Goal: Task Accomplishment & Management: Complete application form

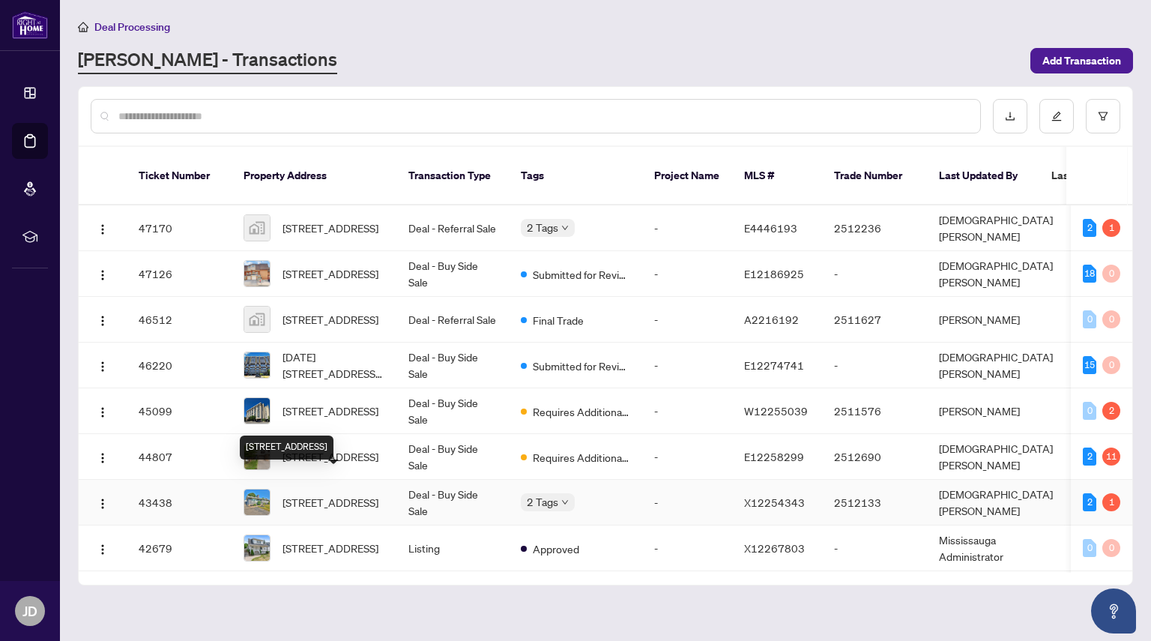
click at [313, 436] on div "[STREET_ADDRESS]" at bounding box center [287, 448] width 94 height 24
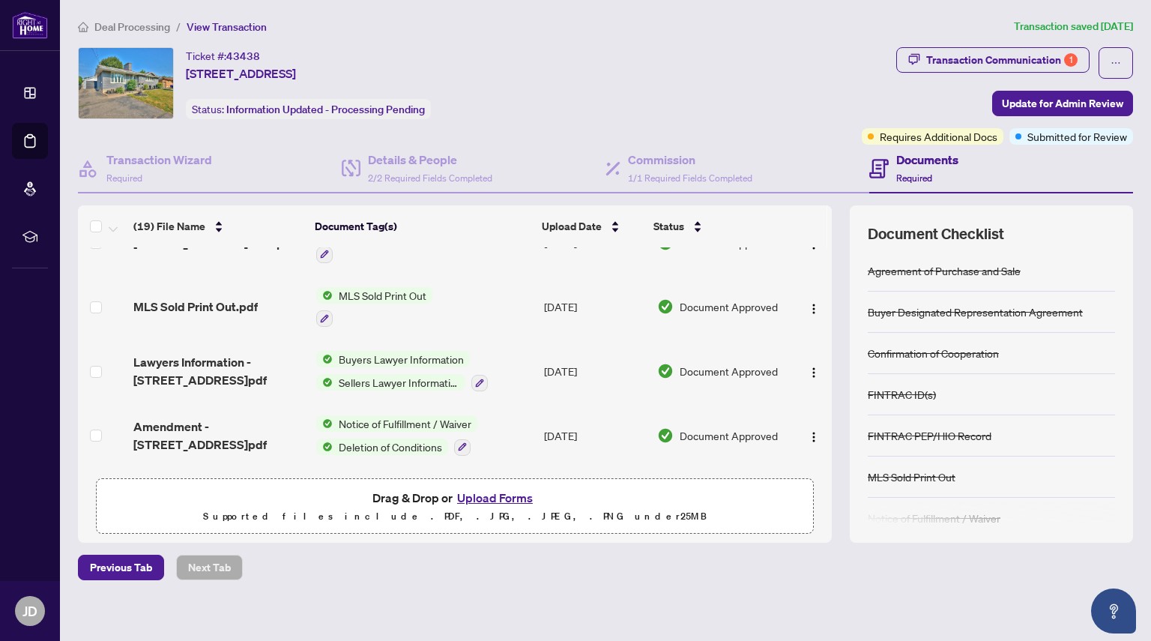
scroll to position [162, 0]
click at [489, 494] on button "Upload Forms" at bounding box center [495, 497] width 85 height 19
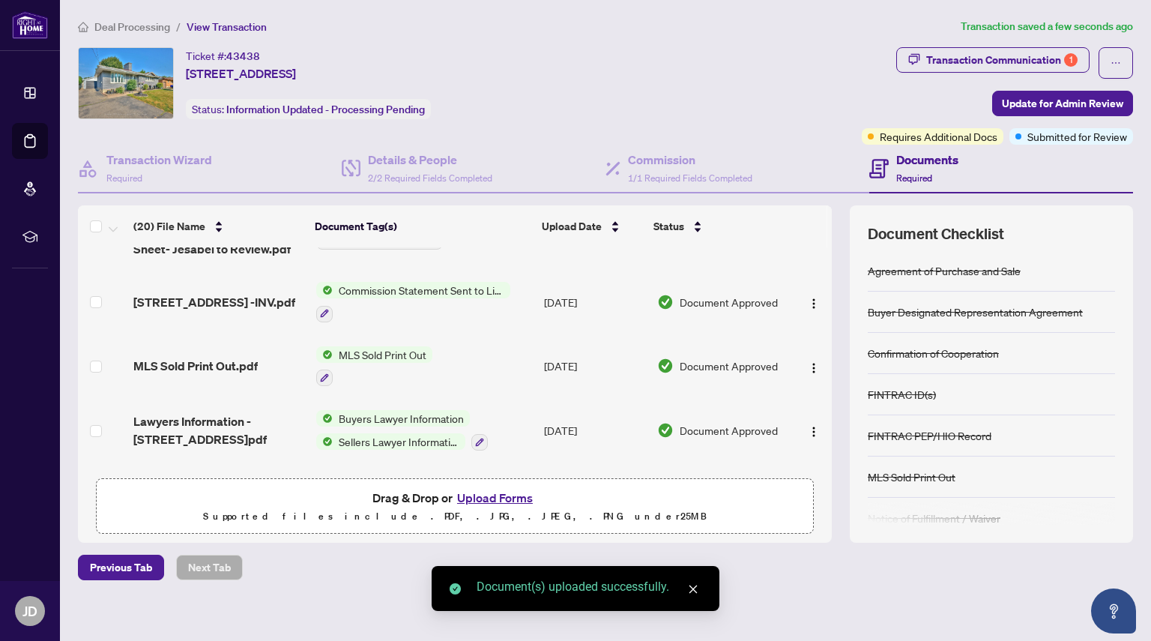
scroll to position [0, 0]
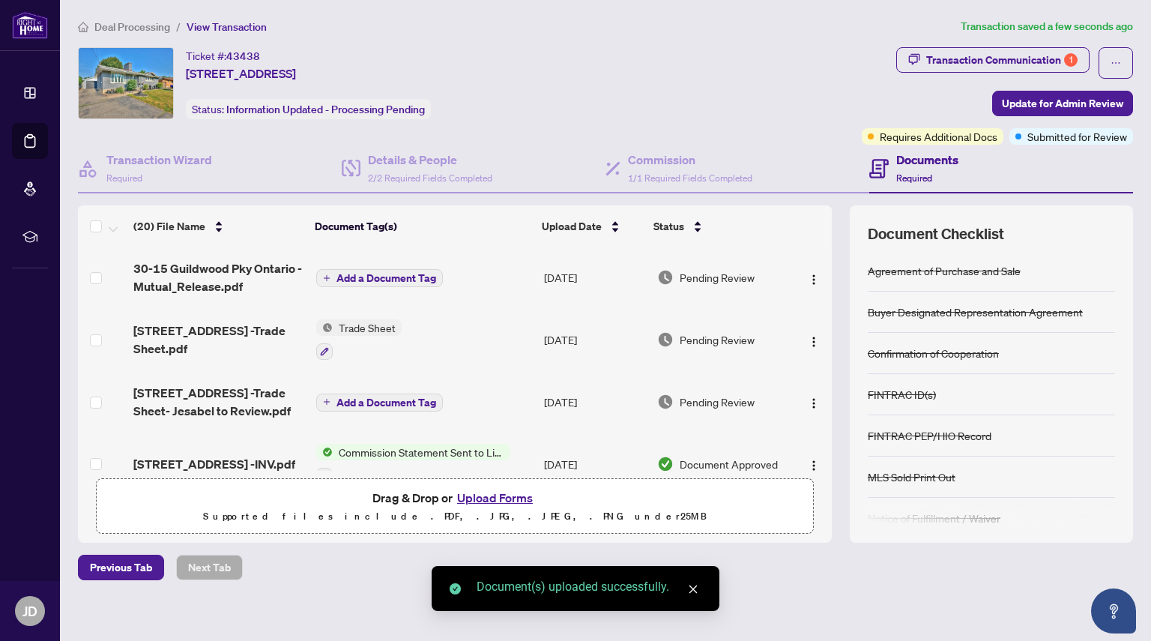
click at [186, 276] on span "30-15 Guildwood Pky Ontario - Mutual_Release.pdf" at bounding box center [218, 277] width 170 height 36
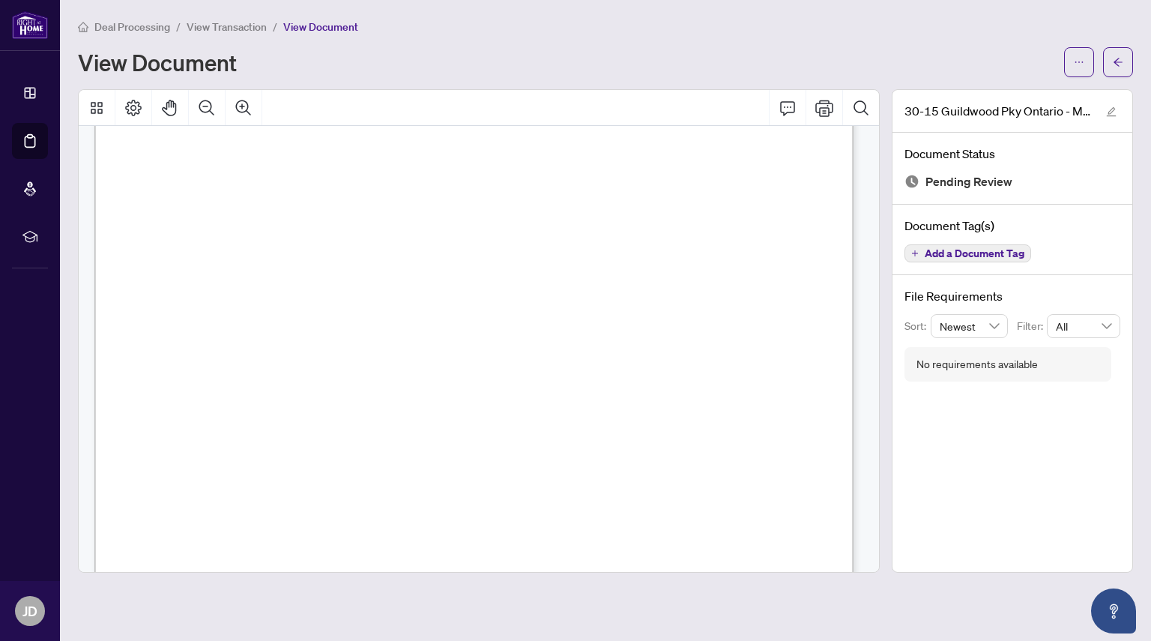
scroll to position [578, 0]
click at [1117, 58] on icon "arrow-left" at bounding box center [1118, 62] width 10 height 10
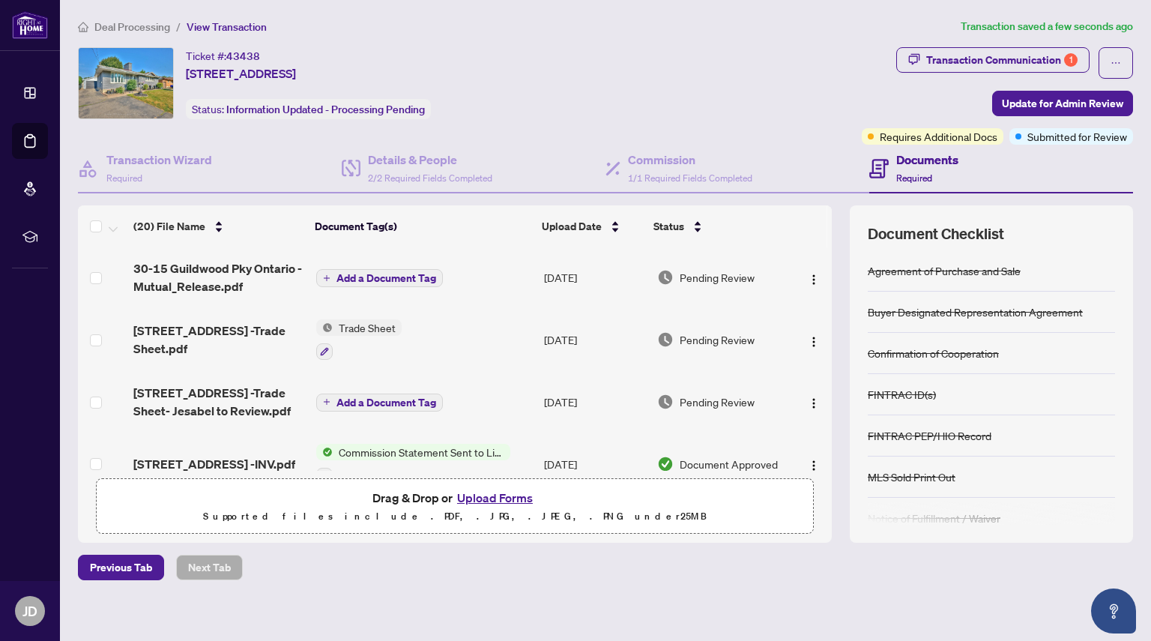
click at [403, 282] on span "Add a Document Tag" at bounding box center [387, 278] width 100 height 10
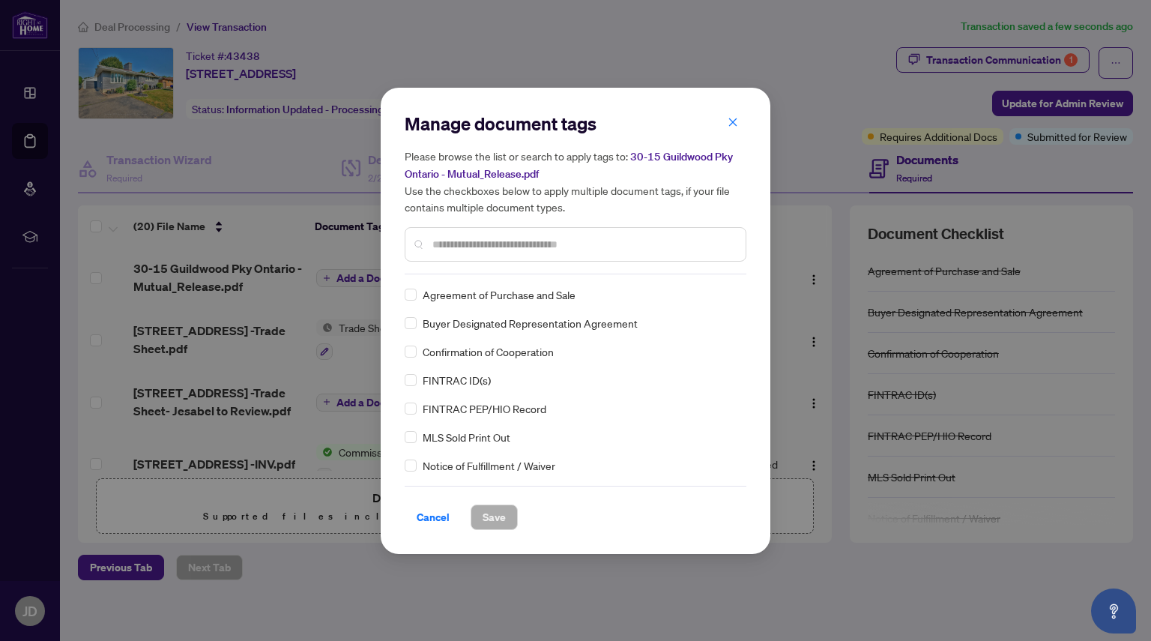
click at [480, 223] on div "Please browse the list or search to apply tags to: 30-15 Guildwood Pky Ontario …" at bounding box center [576, 205] width 342 height 114
click at [473, 238] on input "text" at bounding box center [583, 244] width 301 height 16
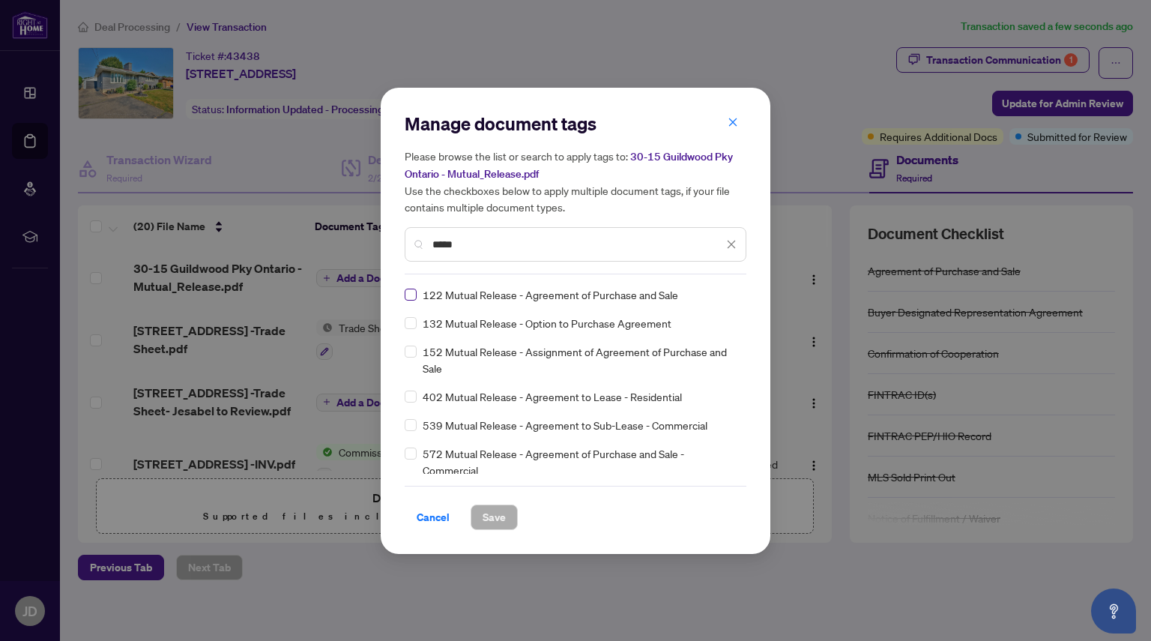
type input "*****"
click at [491, 524] on span "Save" at bounding box center [494, 517] width 23 height 24
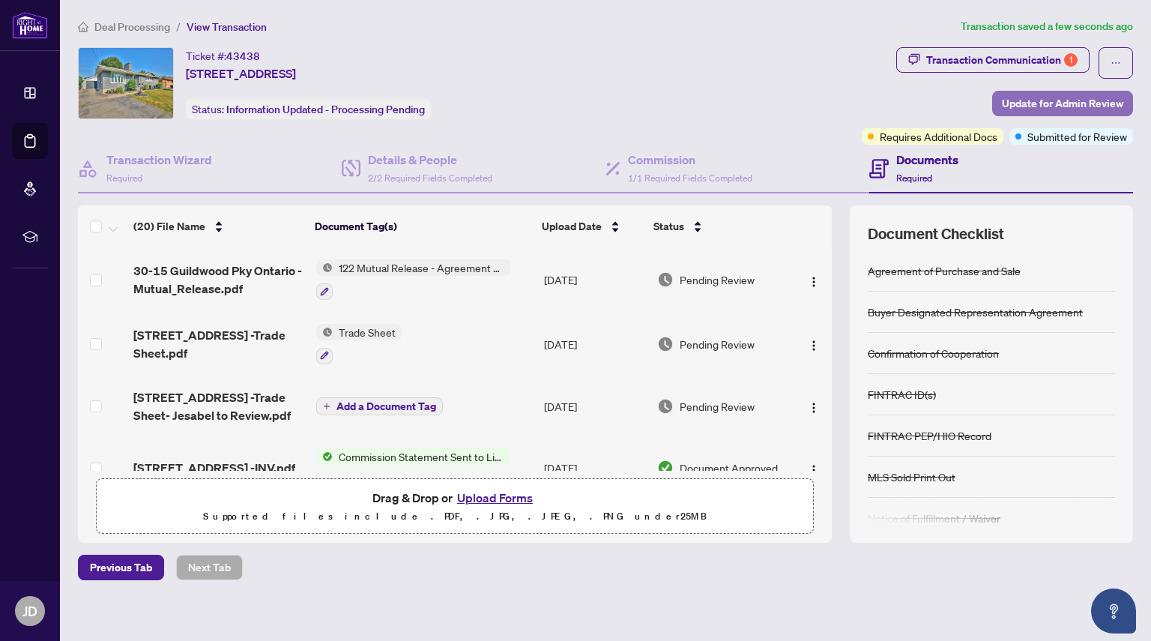
click at [1007, 106] on span "Update for Admin Review" at bounding box center [1062, 103] width 121 height 24
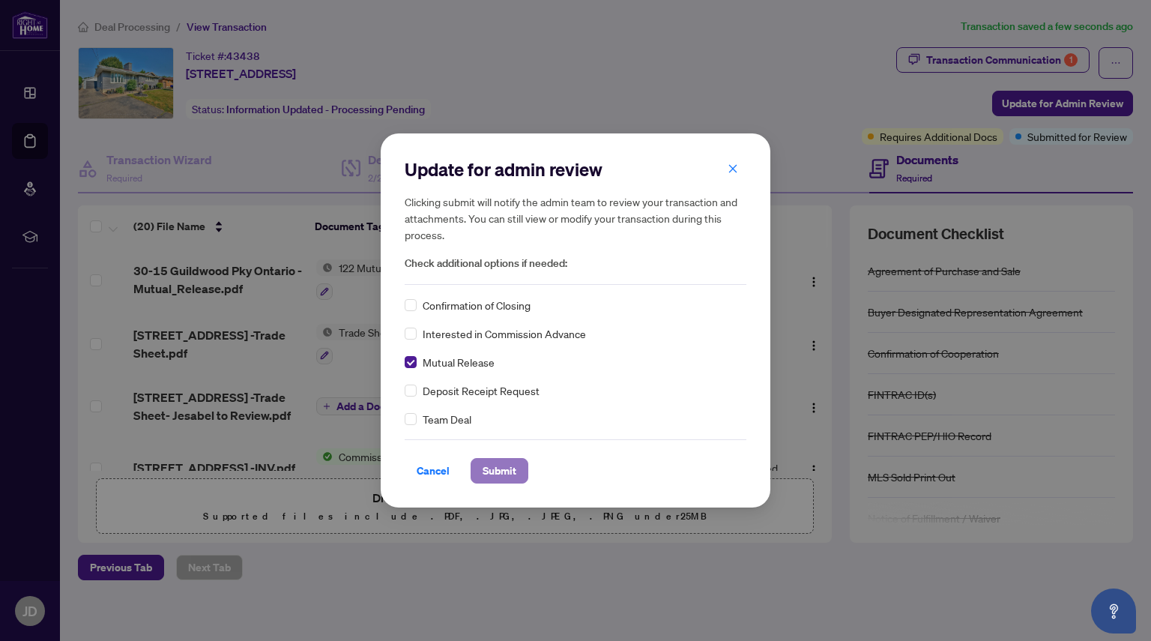
click at [494, 472] on span "Submit" at bounding box center [500, 471] width 34 height 24
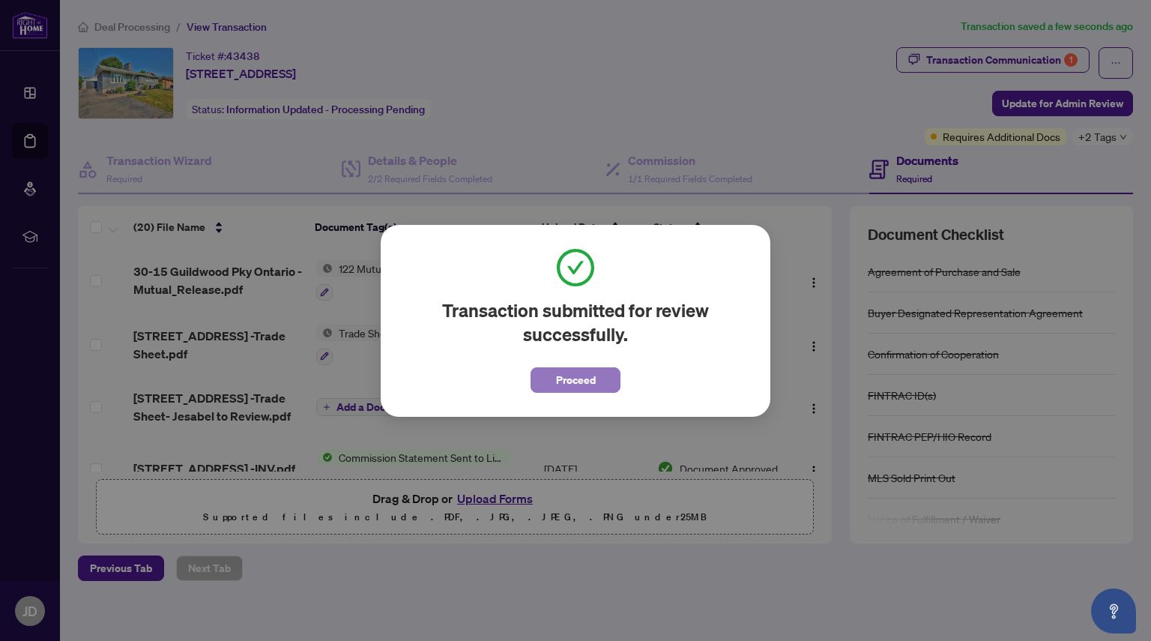
click at [558, 379] on span "Proceed" at bounding box center [576, 380] width 40 height 24
